Goal: Transaction & Acquisition: Purchase product/service

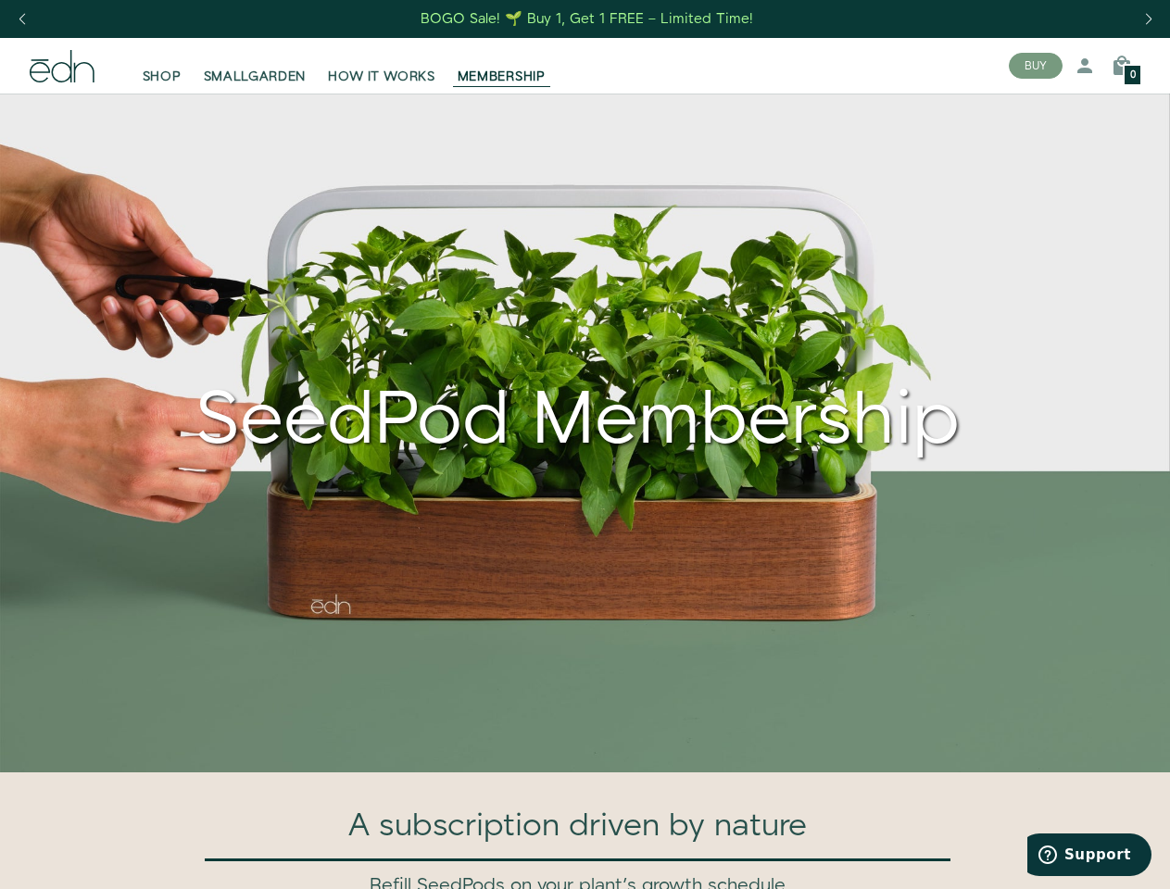
click at [1148, 19] on div "Next slide" at bounding box center [1148, 19] width 25 height 41
click at [21, 19] on div "Previous slide" at bounding box center [21, 19] width 25 height 41
click at [1036, 66] on button "BUY" at bounding box center [1036, 66] width 54 height 26
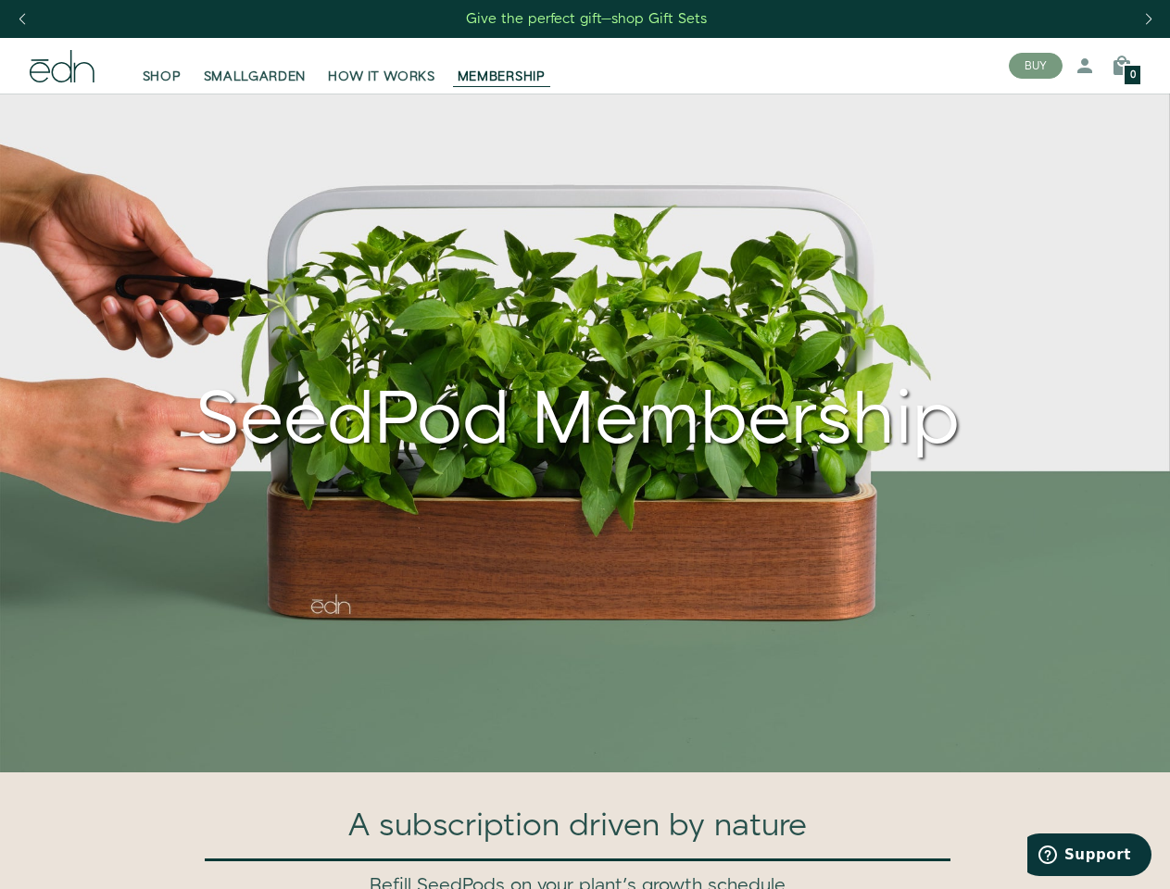
click at [1085, 66] on icon at bounding box center [1085, 66] width 22 height 22
click at [1122, 66] on icon at bounding box center [1122, 66] width 22 height 22
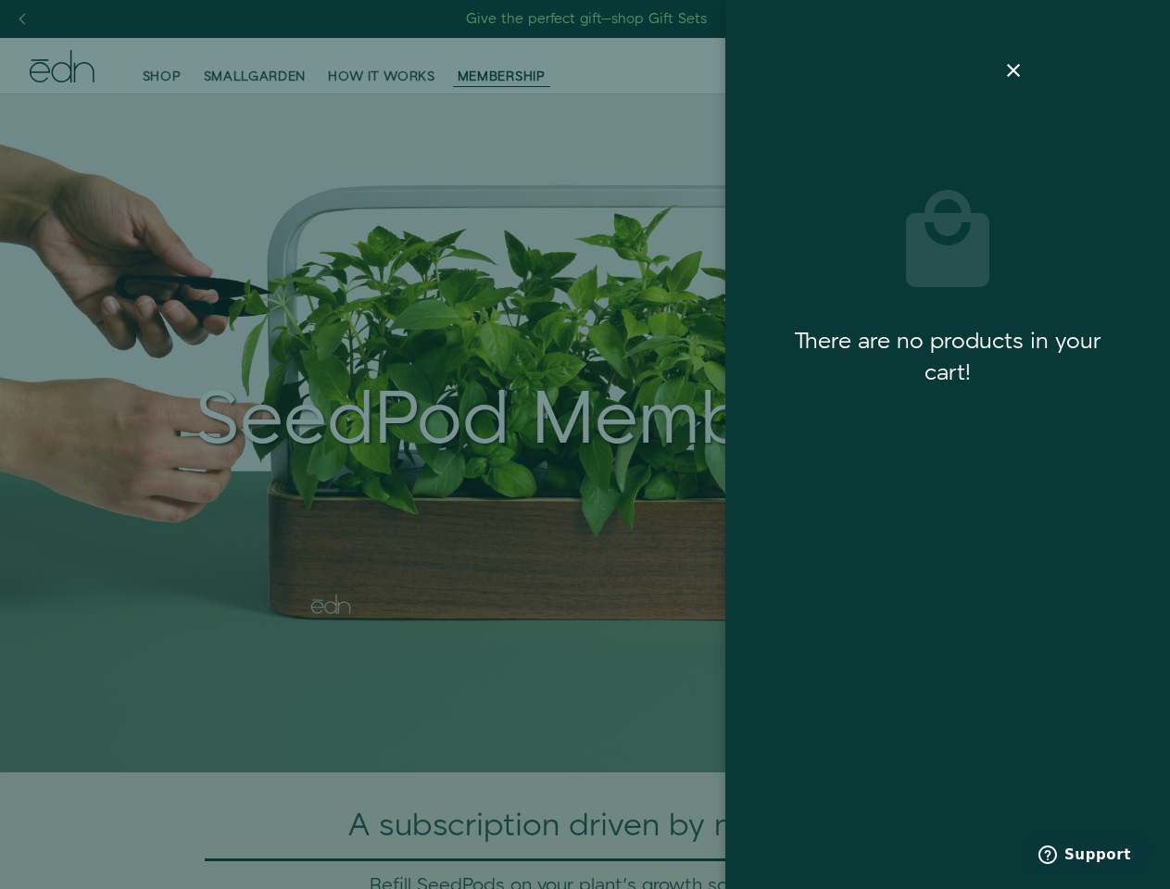
click at [1122, 66] on div at bounding box center [585, 444] width 1170 height 889
click at [1089, 855] on span "Support" at bounding box center [1097, 855] width 67 height 17
